Goal: Information Seeking & Learning: Find specific fact

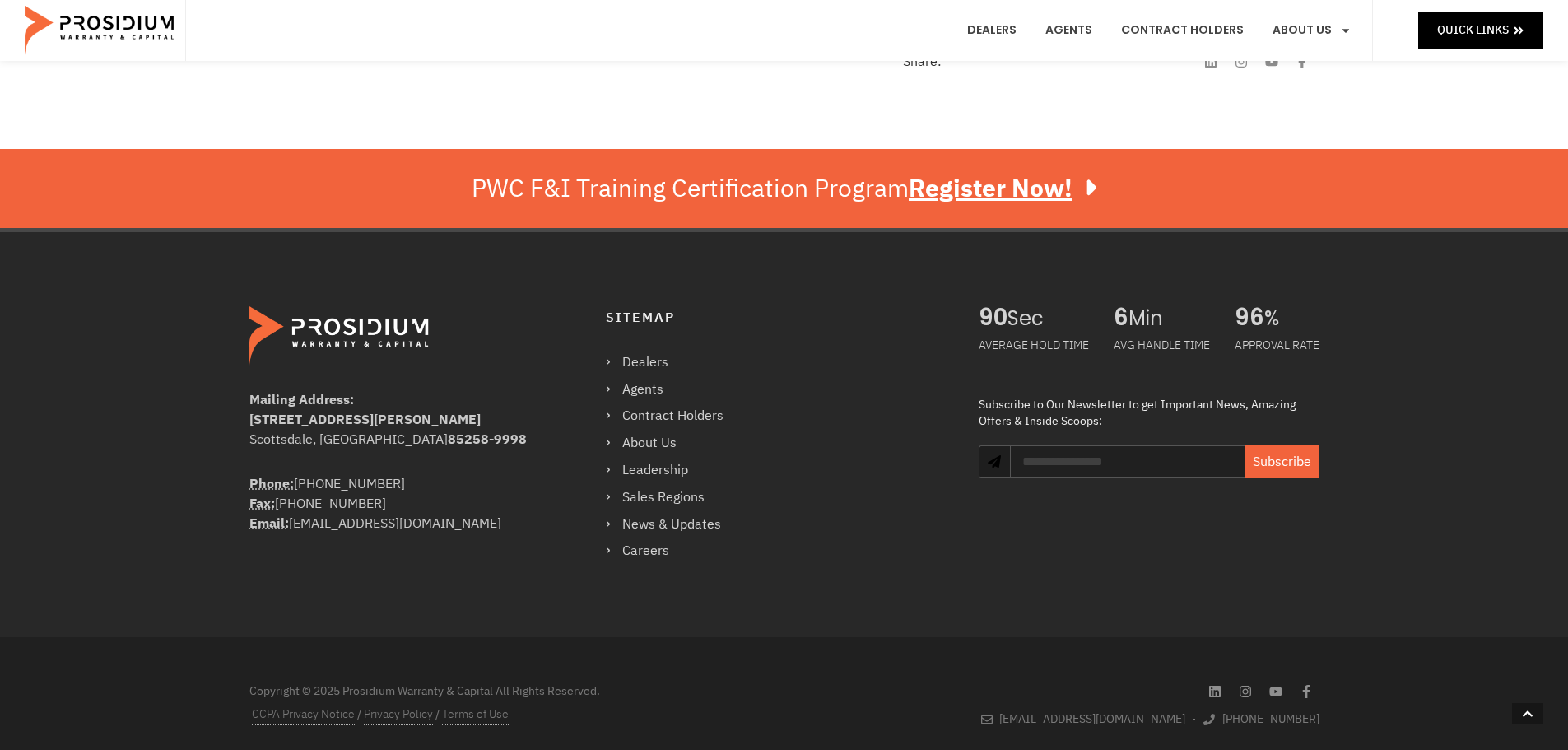
scroll to position [845, 0]
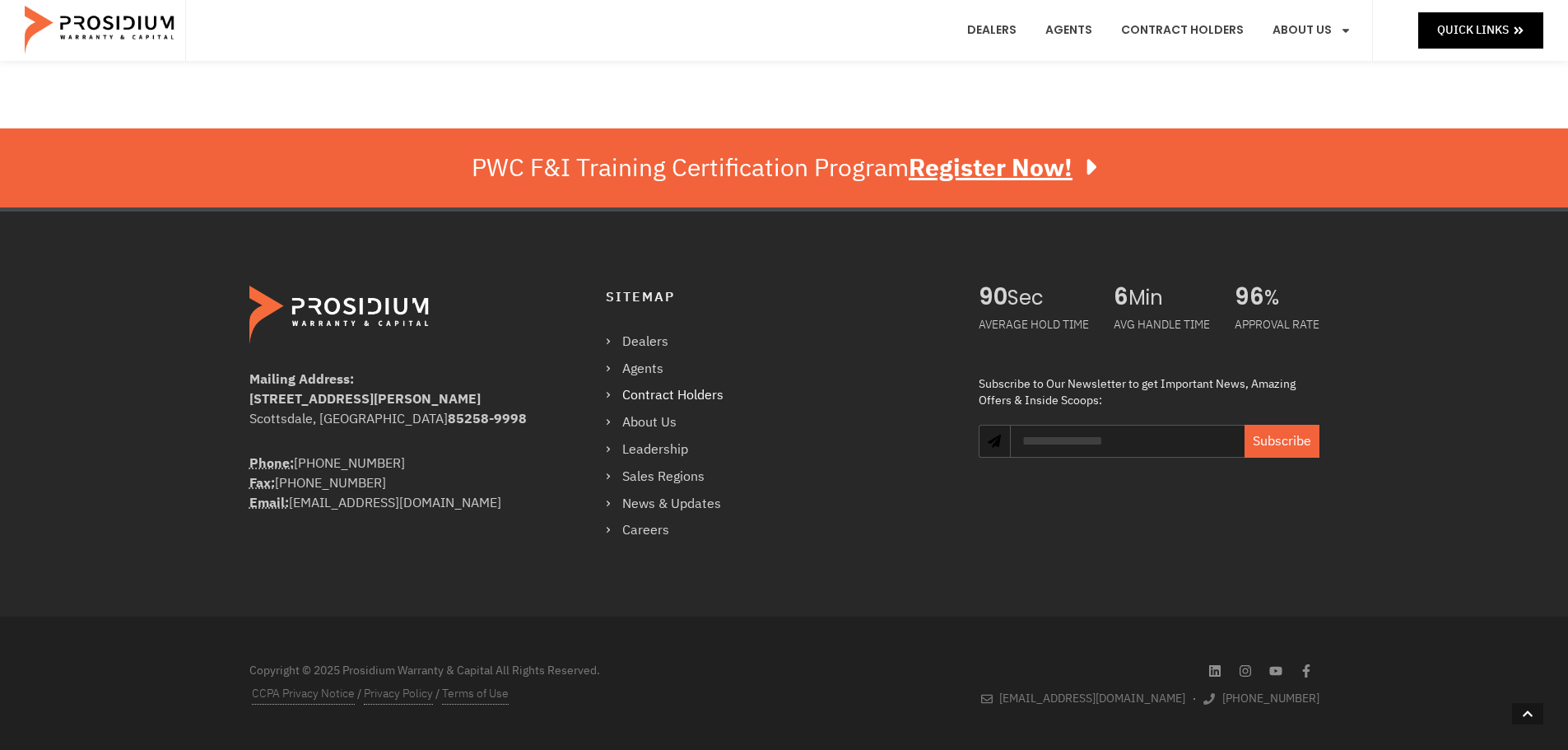
click at [612, 394] on link "Contract Holders" at bounding box center [673, 395] width 134 height 24
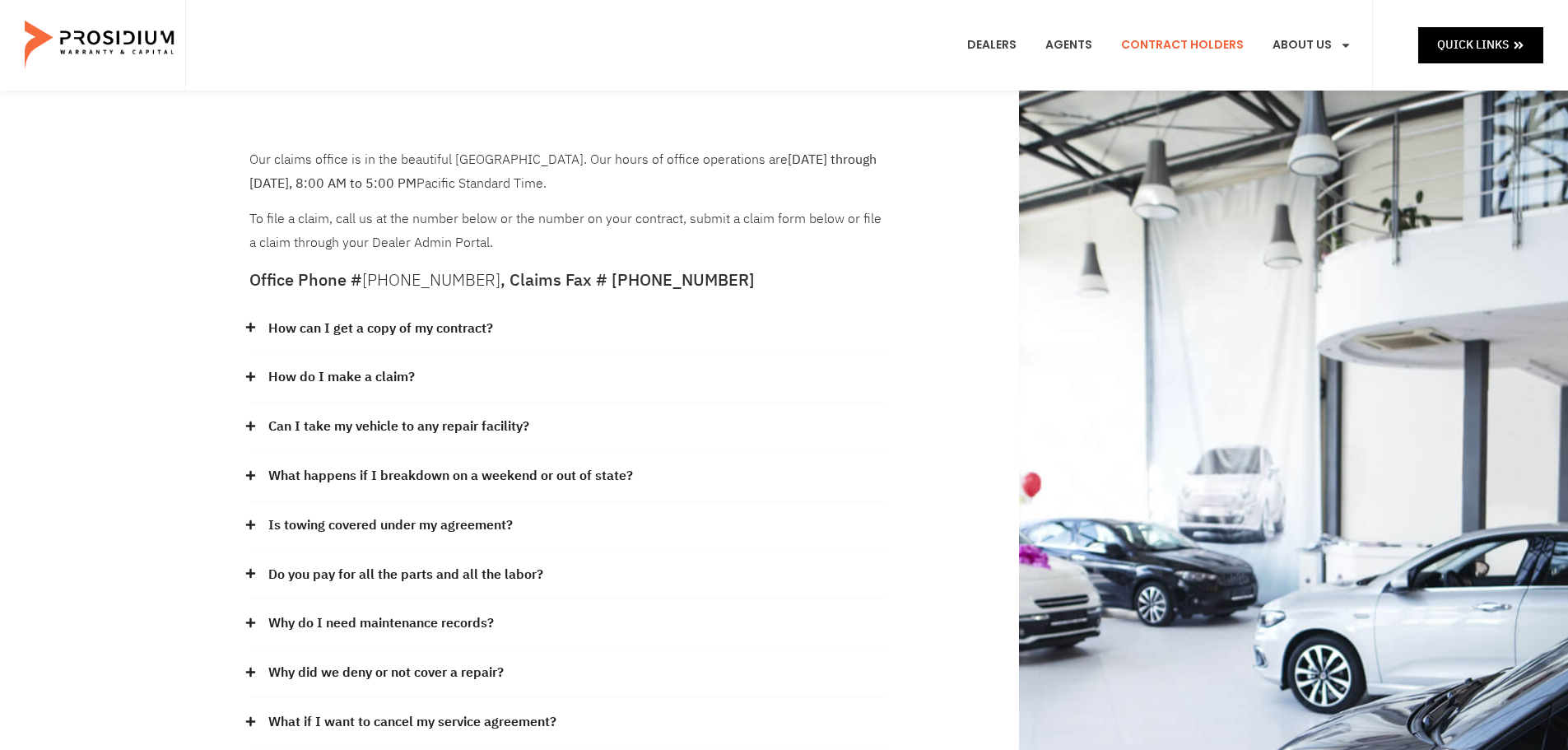
click at [437, 332] on link "How can I get a copy of my contract?" at bounding box center [380, 329] width 225 height 24
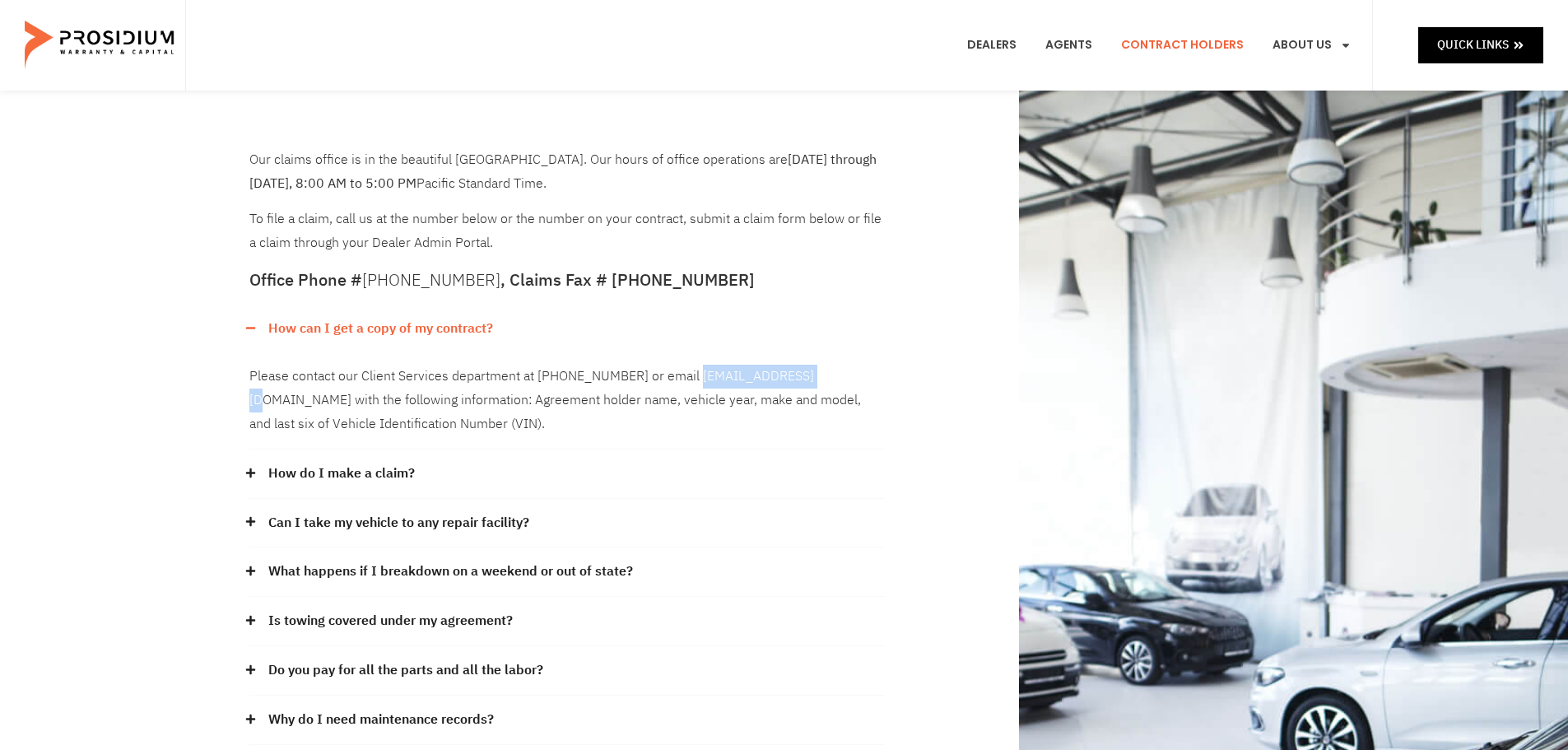
drag, startPoint x: 686, startPoint y: 376, endPoint x: 813, endPoint y: 373, distance: 127.0
click at [813, 373] on div "Please contact our Client Services department at [PHONE_NUMBER] or email [EMAIL…" at bounding box center [566, 400] width 635 height 96
copy div "[EMAIL_ADDRESS][DOMAIN_NAME]"
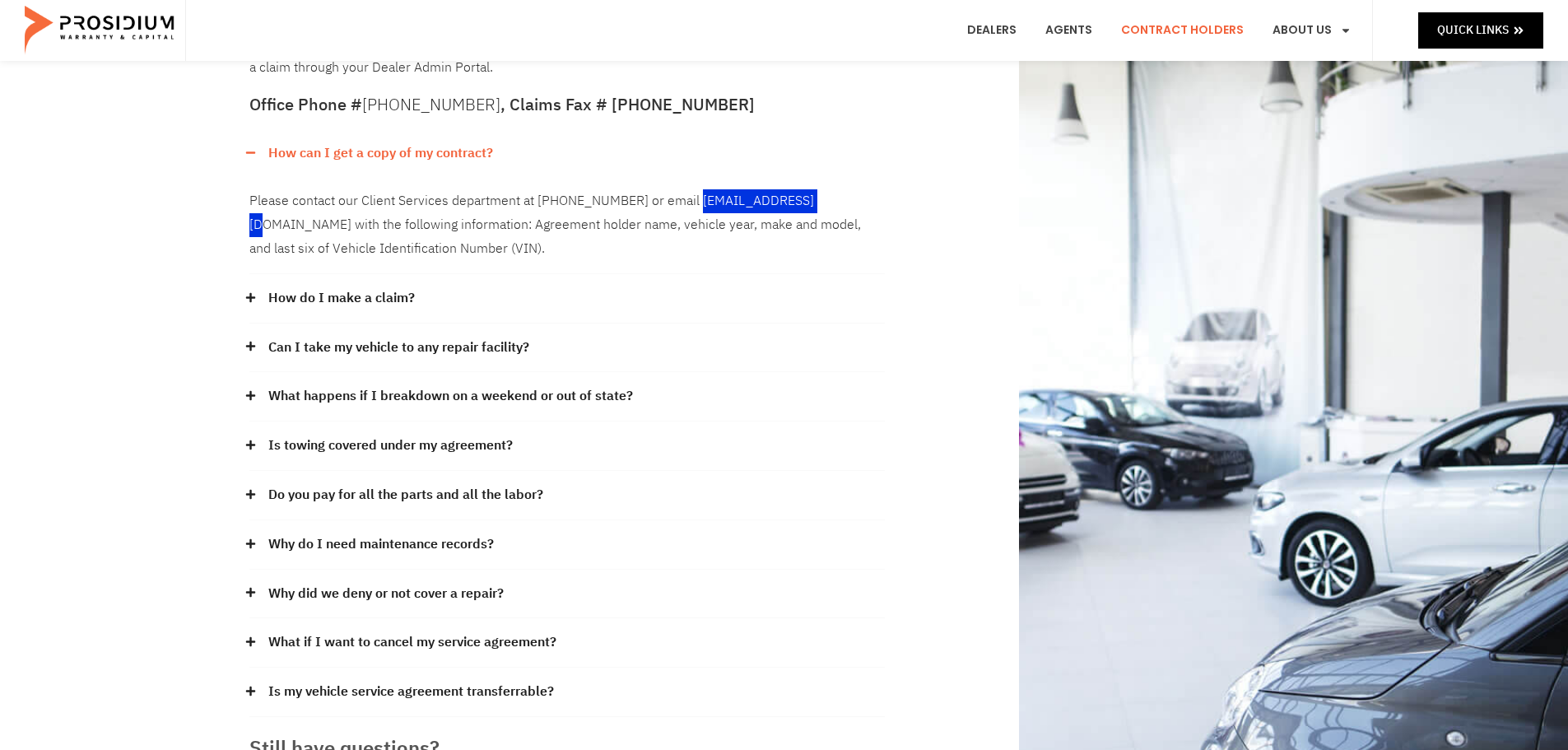
scroll to position [164, 0]
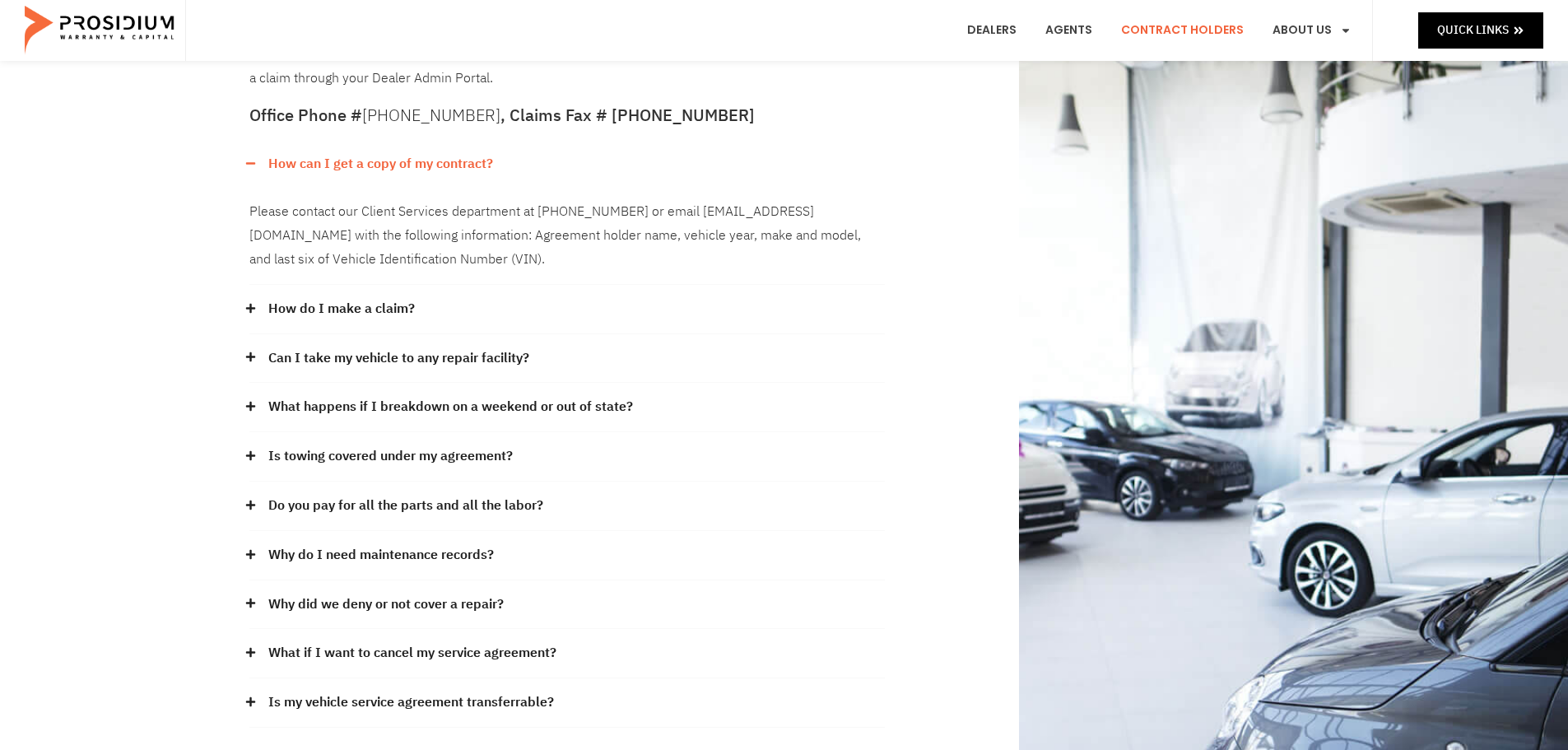
click at [247, 409] on icon at bounding box center [250, 406] width 11 height 11
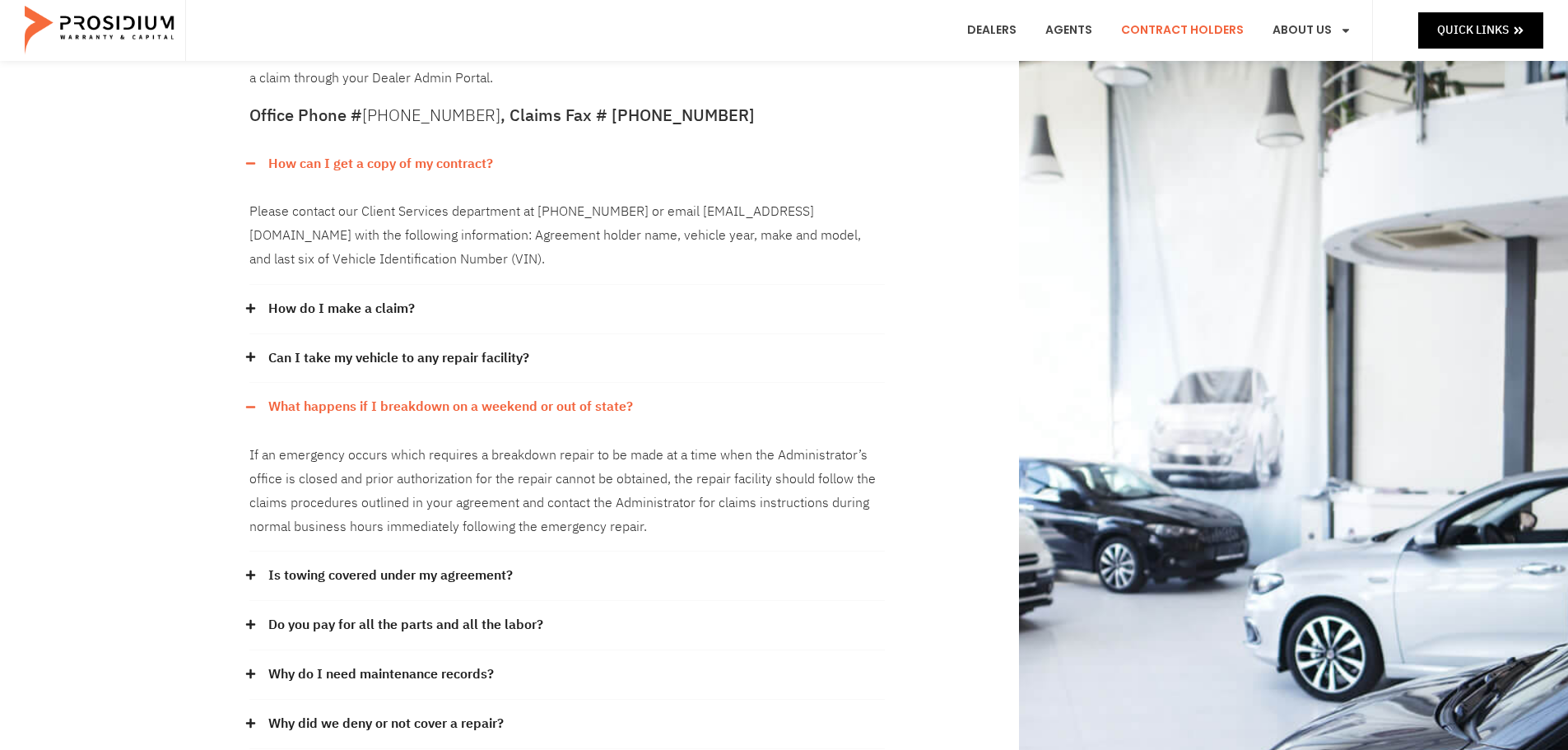
scroll to position [0, 0]
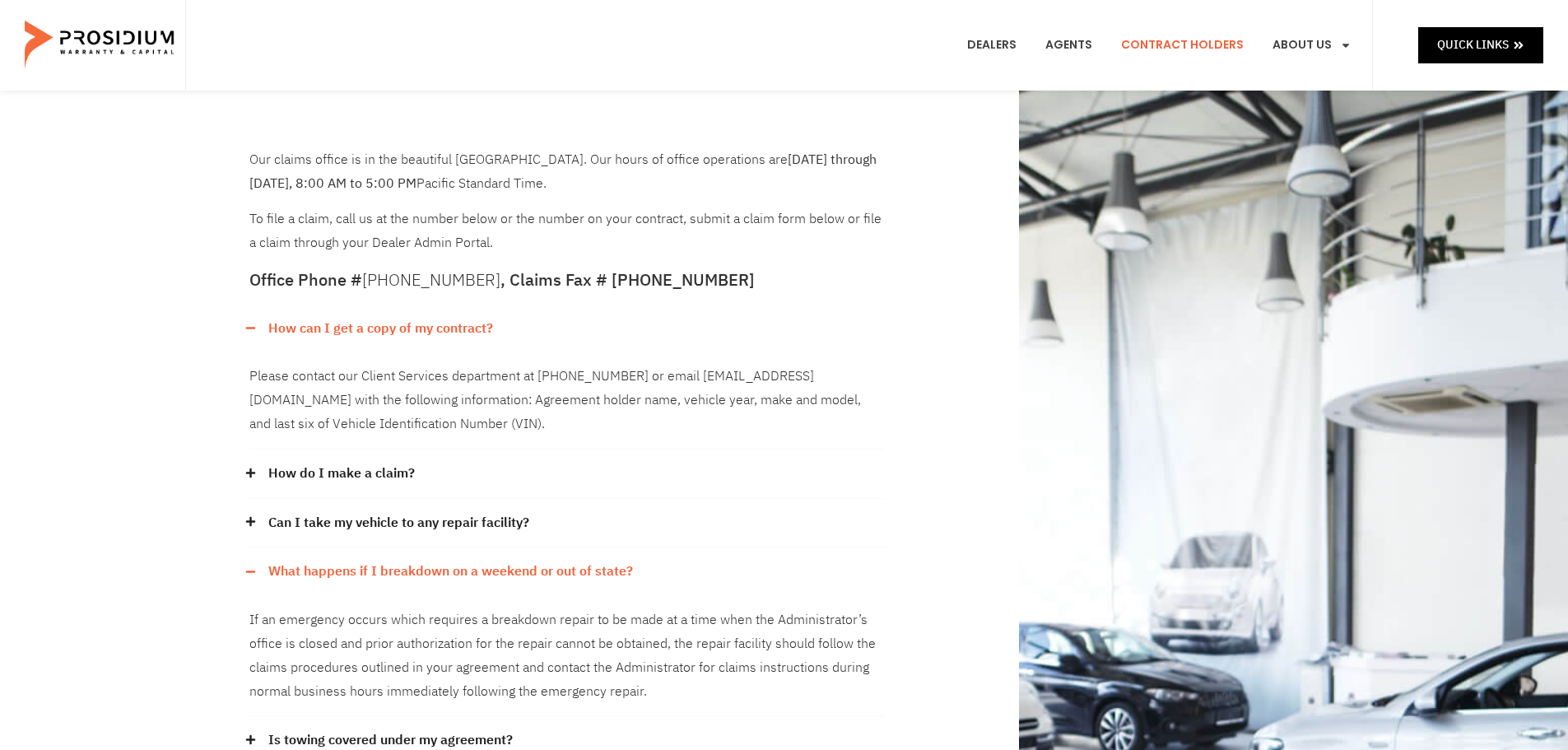
click at [470, 517] on link "Can I take my vehicle to any repair facility?" at bounding box center [398, 523] width 261 height 24
